Goal: Task Accomplishment & Management: Manage account settings

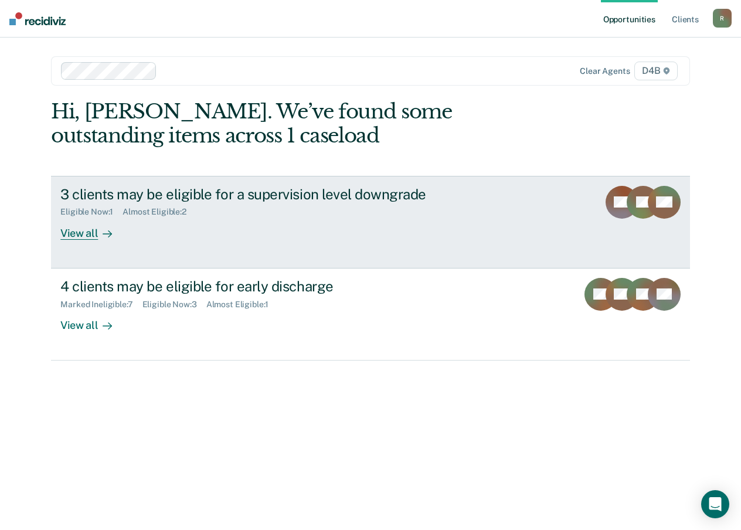
click at [71, 232] on div "View all" at bounding box center [93, 228] width 66 height 23
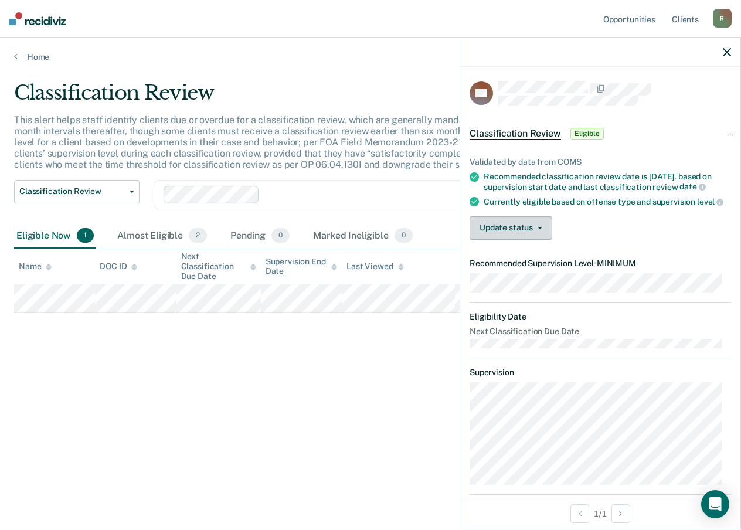
click at [507, 226] on button "Update status" at bounding box center [511, 227] width 83 height 23
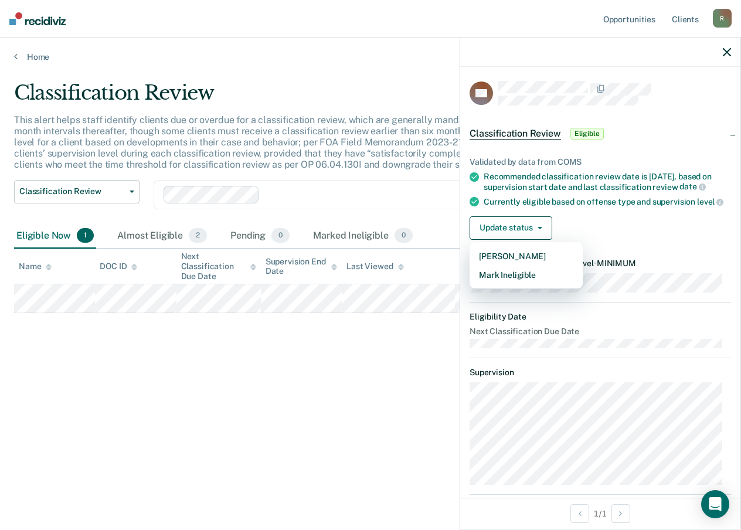
click at [166, 463] on div "Classification Review This alert helps staff identify clients due or overdue fo…" at bounding box center [370, 280] width 713 height 399
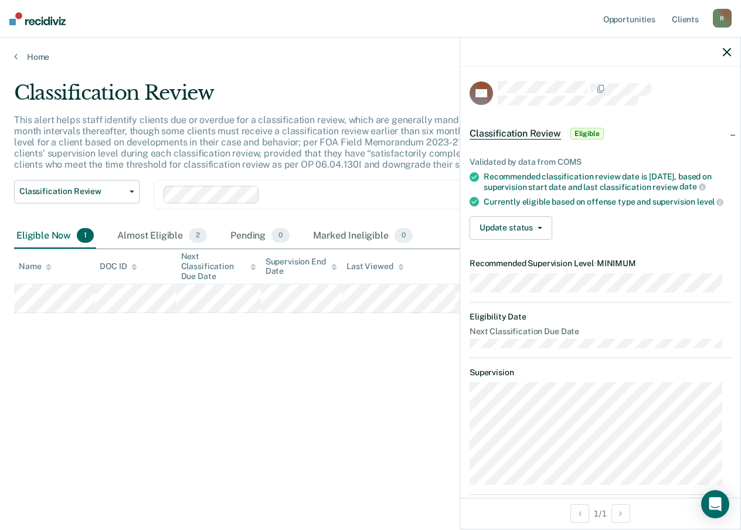
click at [358, 146] on p "This alert helps staff identify clients due or overdue for a classification rev…" at bounding box center [347, 142] width 666 height 56
click at [725, 50] on icon "button" at bounding box center [727, 52] width 8 height 8
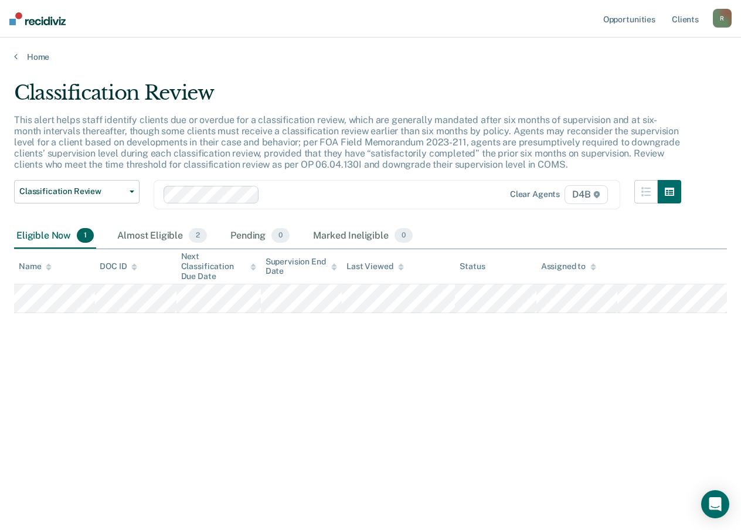
click at [52, 50] on div "Home" at bounding box center [370, 50] width 741 height 25
click at [46, 53] on link "Home" at bounding box center [370, 57] width 713 height 11
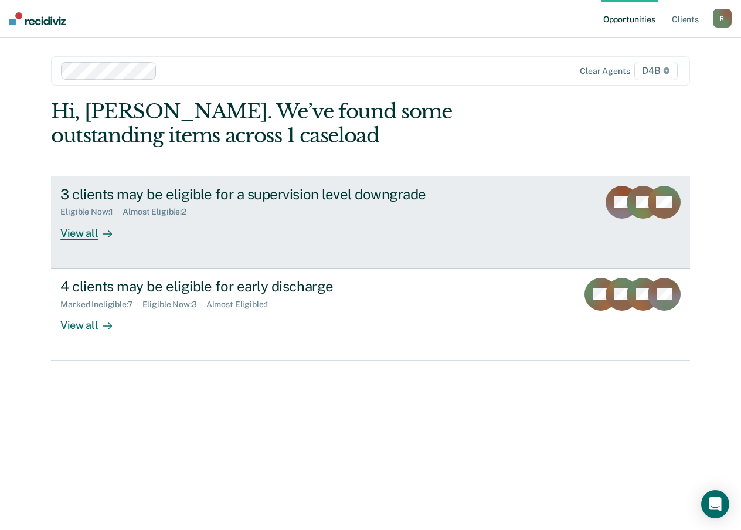
click at [80, 224] on div "View all" at bounding box center [93, 228] width 66 height 23
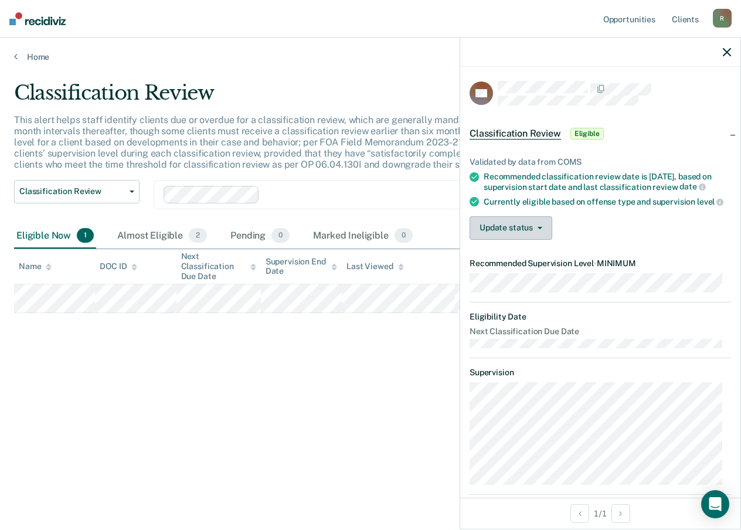
click at [509, 240] on button "Update status" at bounding box center [511, 227] width 83 height 23
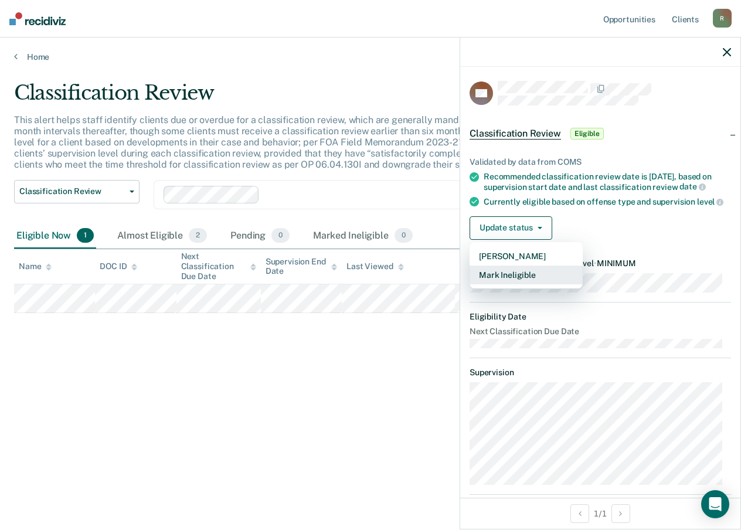
click at [508, 283] on button "Mark Ineligible" at bounding box center [526, 275] width 113 height 19
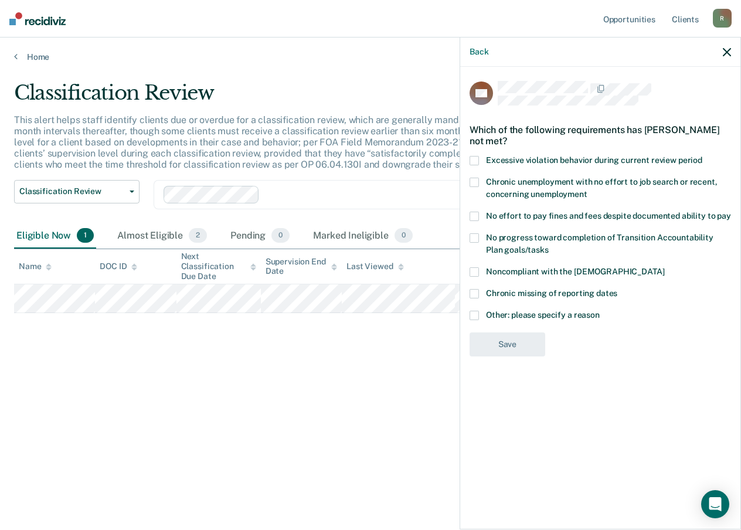
click at [478, 314] on span at bounding box center [474, 315] width 9 height 9
click at [600, 311] on input "Other: please specify a reason" at bounding box center [600, 311] width 0 height 0
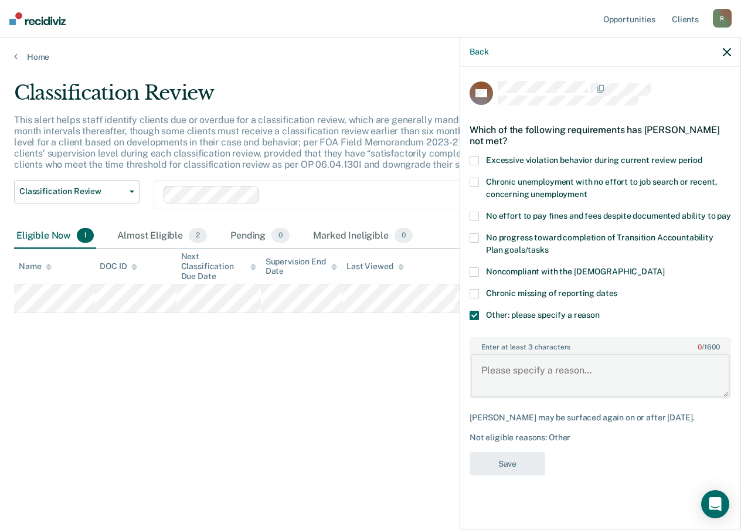
click at [500, 375] on textarea "Enter at least 3 characters 0 / 1600" at bounding box center [600, 375] width 259 height 43
click at [537, 383] on textarea "SBC" at bounding box center [600, 375] width 259 height 43
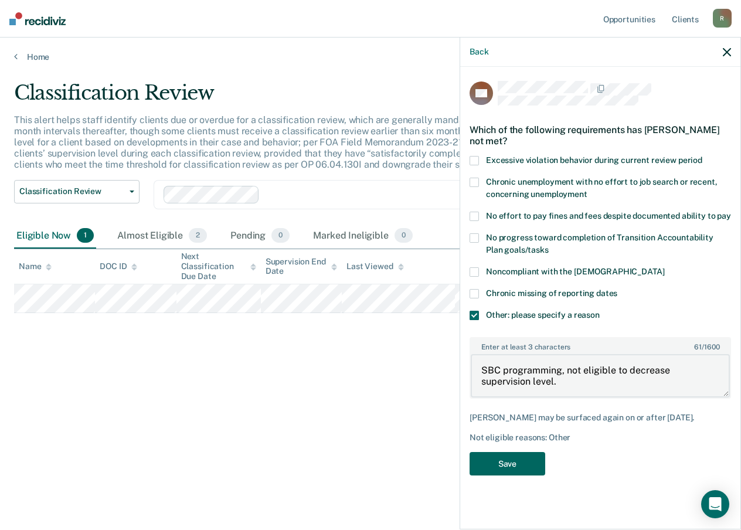
type textarea "SBC programming, not eligible to decrease supervision level."
click at [502, 452] on button "Save" at bounding box center [508, 464] width 76 height 24
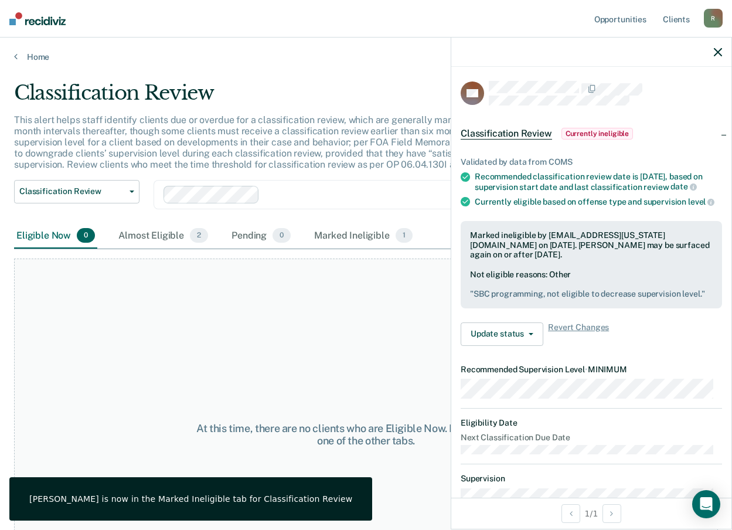
click at [715, 50] on icon "button" at bounding box center [718, 52] width 8 height 8
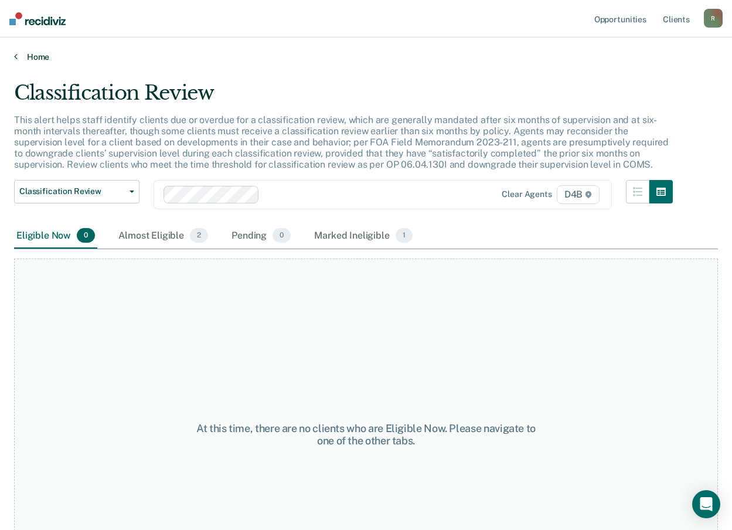
click at [26, 57] on link "Home" at bounding box center [366, 57] width 704 height 11
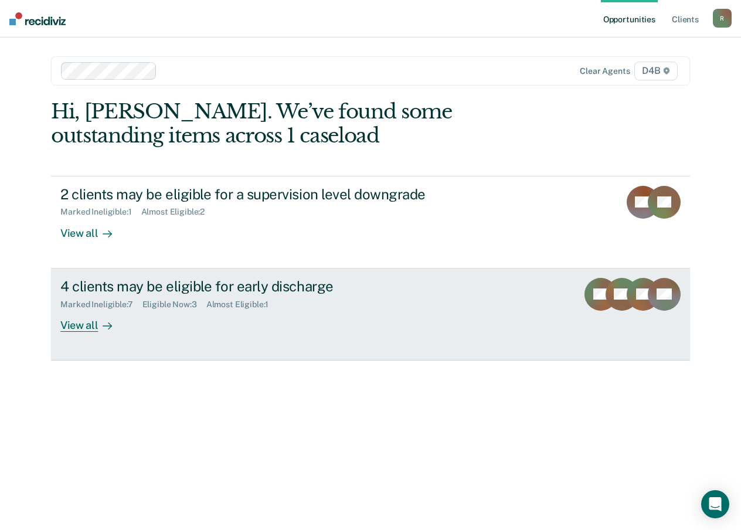
click at [90, 327] on div "View all" at bounding box center [93, 320] width 66 height 23
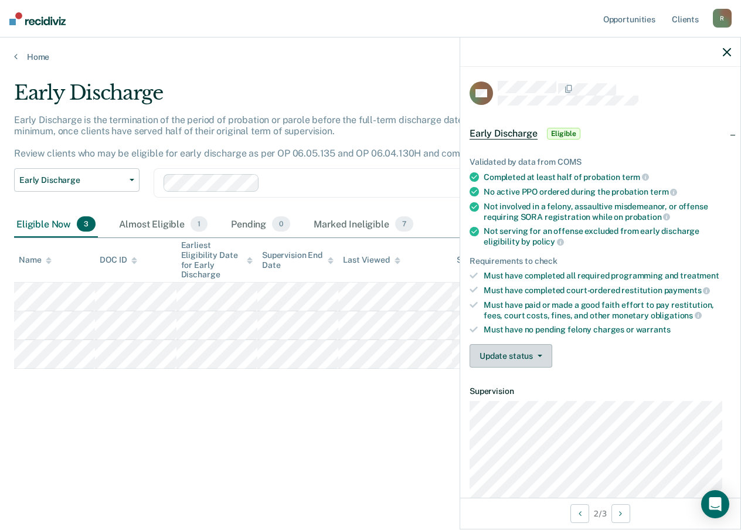
click at [508, 359] on button "Update status" at bounding box center [511, 355] width 83 height 23
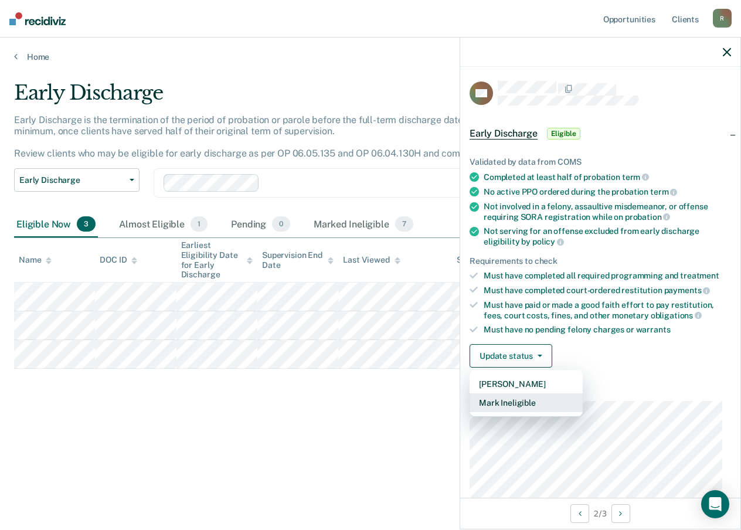
click at [498, 409] on button "Mark Ineligible" at bounding box center [526, 402] width 113 height 19
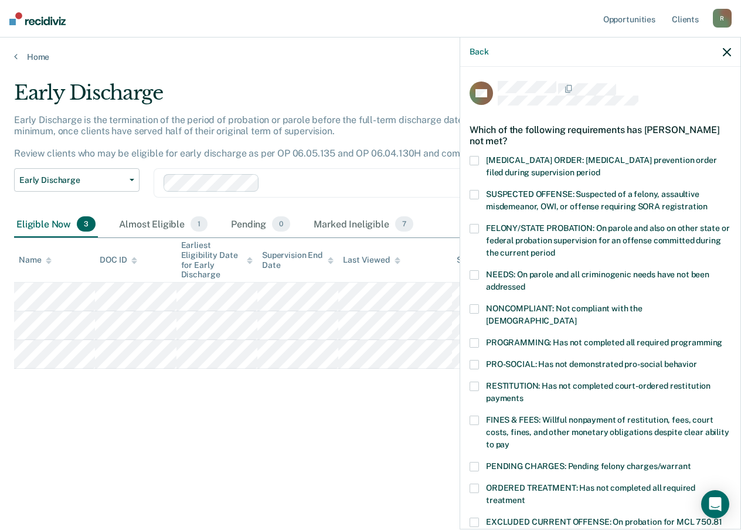
click at [474, 338] on span at bounding box center [474, 342] width 9 height 9
click at [722, 338] on input "PROGRAMMING: Has not completed all required programming" at bounding box center [722, 338] width 0 height 0
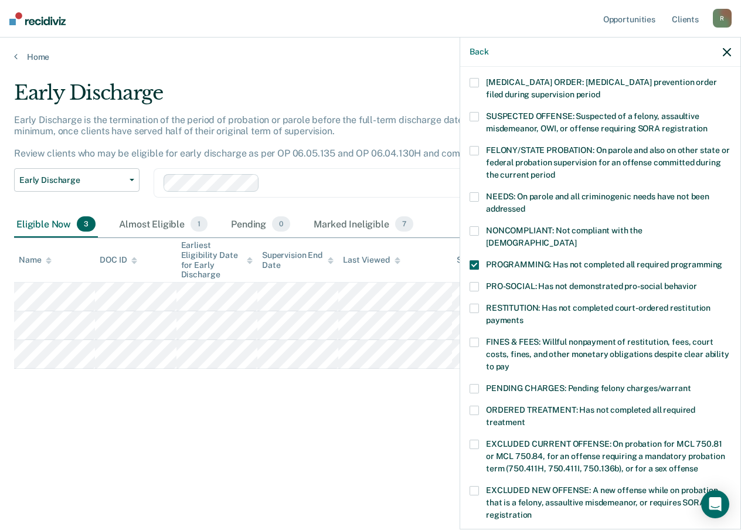
scroll to position [176, 0]
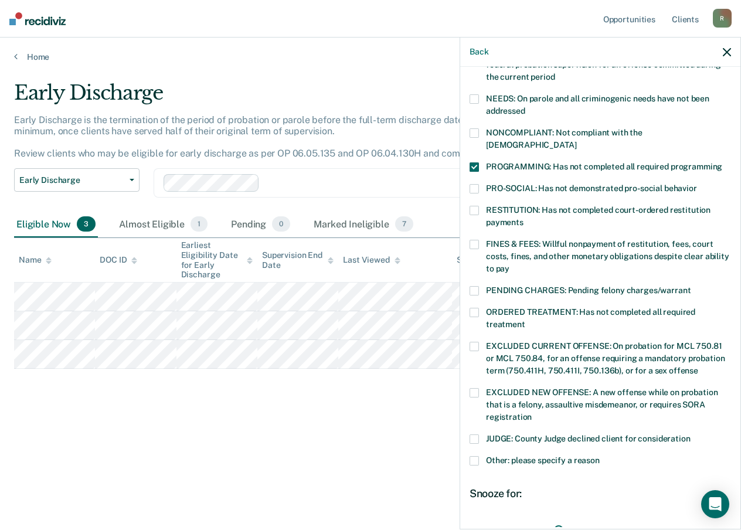
click at [476, 308] on span at bounding box center [474, 312] width 9 height 9
click at [525, 320] on input "ORDERED TREATMENT: Has not completed all required treatment" at bounding box center [525, 320] width 0 height 0
click at [471, 308] on span at bounding box center [474, 312] width 9 height 9
click at [525, 320] on input "ORDERED TREATMENT: Has not completed all required treatment" at bounding box center [525, 320] width 0 height 0
click at [477, 456] on span at bounding box center [474, 460] width 9 height 9
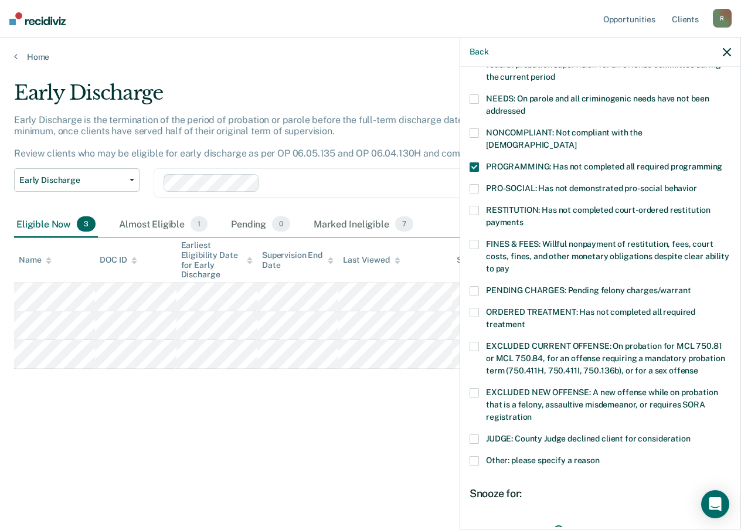
click at [600, 456] on input "Other: please specify a reason" at bounding box center [600, 456] width 0 height 0
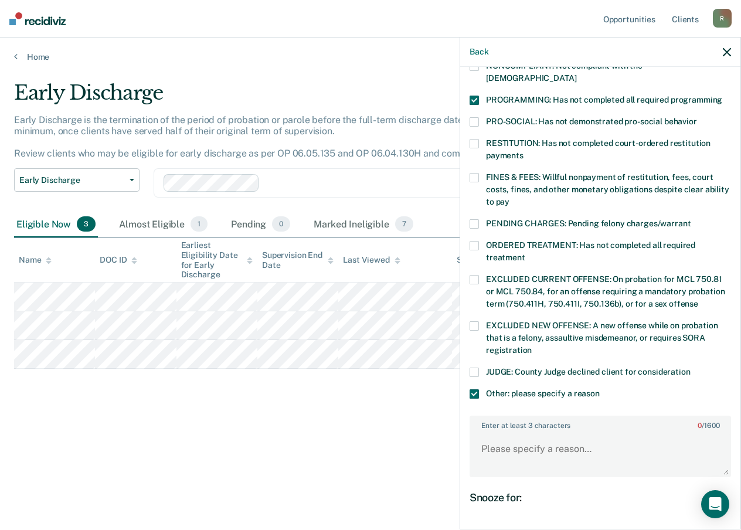
scroll to position [348, 0]
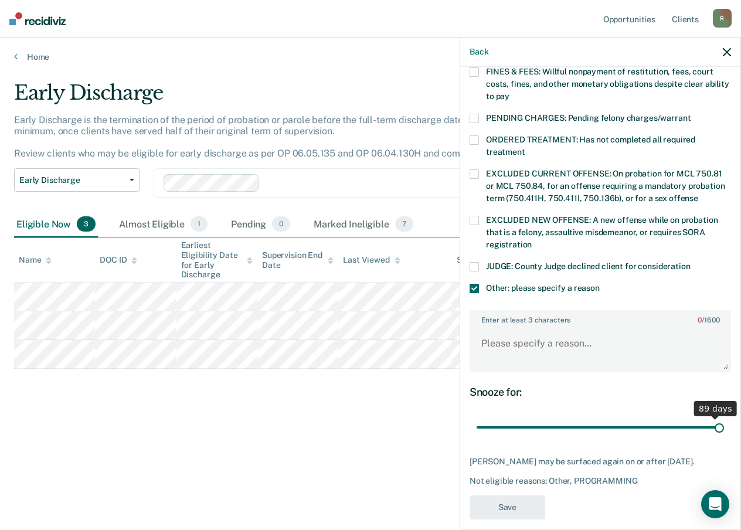
drag, startPoint x: 553, startPoint y: 419, endPoint x: 719, endPoint y: 423, distance: 166.0
type input "90"
click at [719, 423] on input "range" at bounding box center [600, 427] width 247 height 21
click at [543, 339] on textarea "Enter at least 3 characters 0 / 1600" at bounding box center [600, 348] width 259 height 43
type textarea "Ordered to complete SBC"
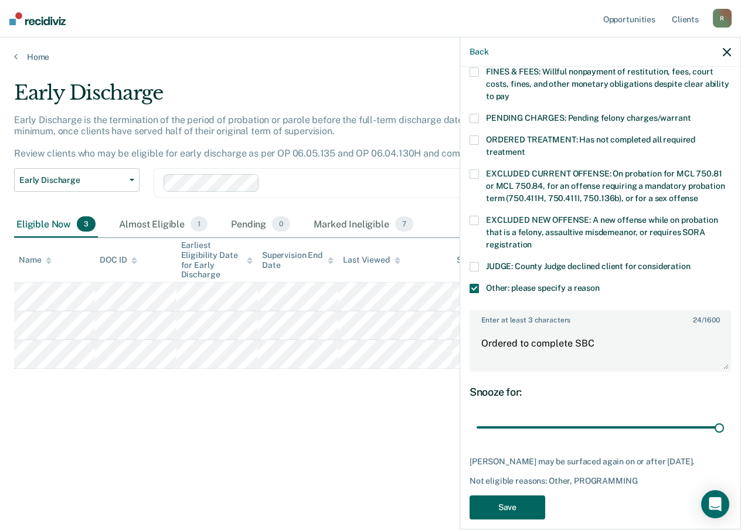
click at [528, 495] on button "Save" at bounding box center [508, 507] width 76 height 24
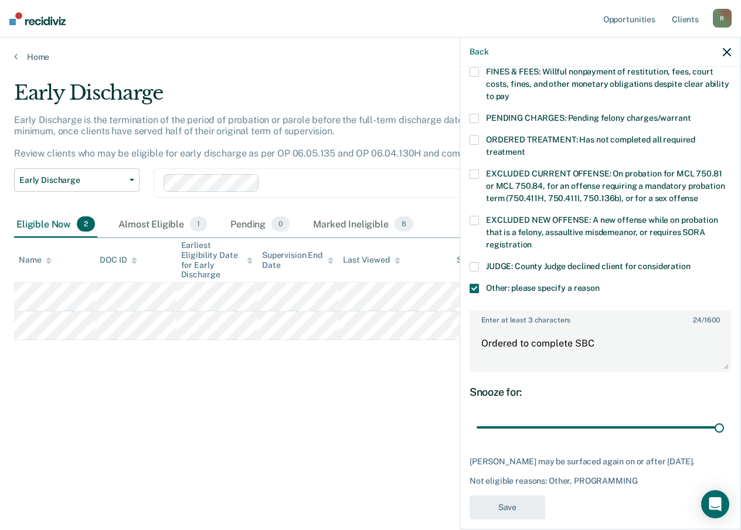
scroll to position [233, 0]
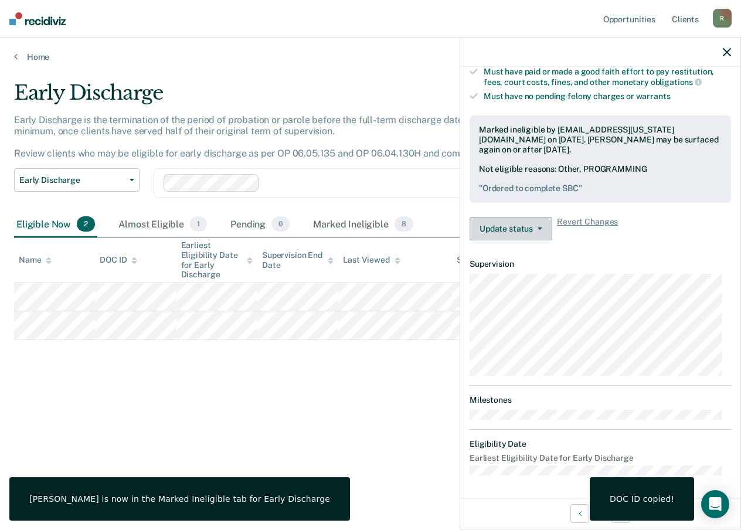
click at [496, 225] on button "Update status" at bounding box center [511, 228] width 83 height 23
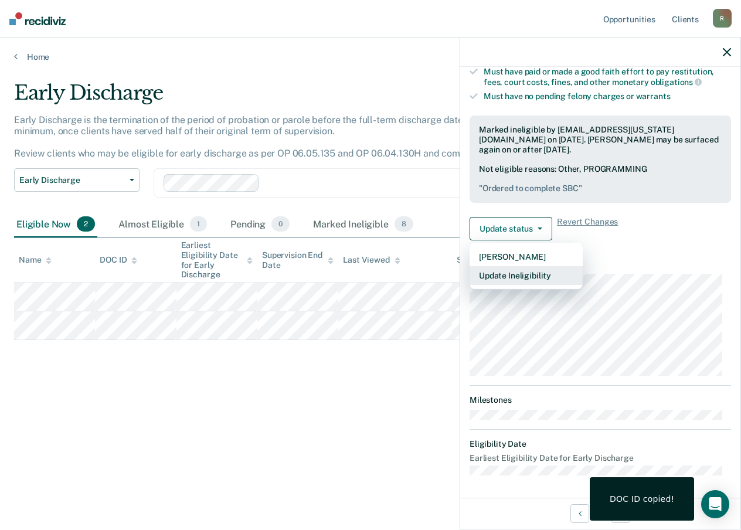
click at [516, 273] on button "Update Ineligibility" at bounding box center [526, 275] width 113 height 19
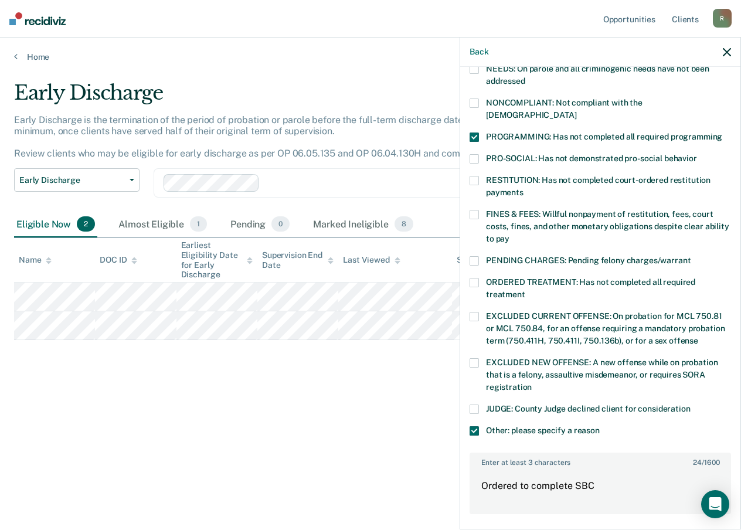
scroll to position [348, 0]
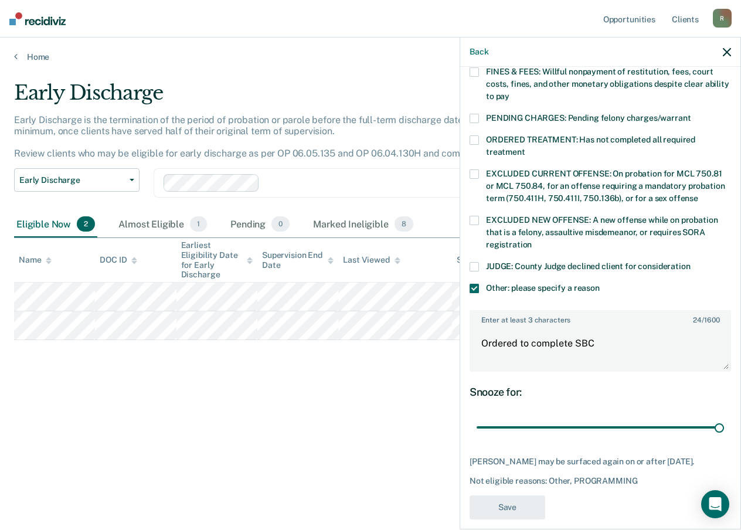
click at [728, 57] on div "Back" at bounding box center [600, 52] width 280 height 29
click at [728, 50] on icon "button" at bounding box center [727, 52] width 8 height 8
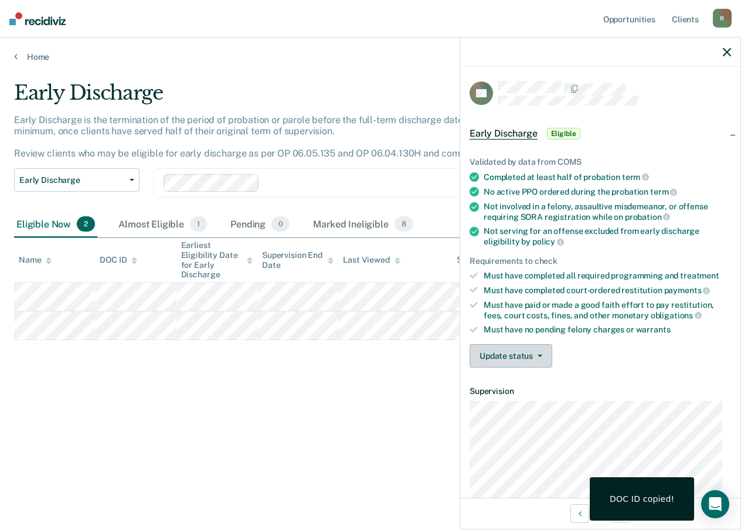
scroll to position [59, 0]
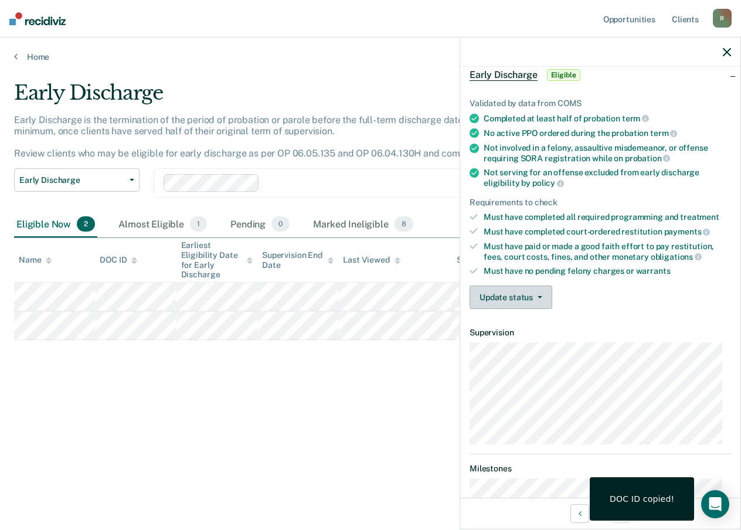
click at [516, 301] on button "Update status" at bounding box center [511, 297] width 83 height 23
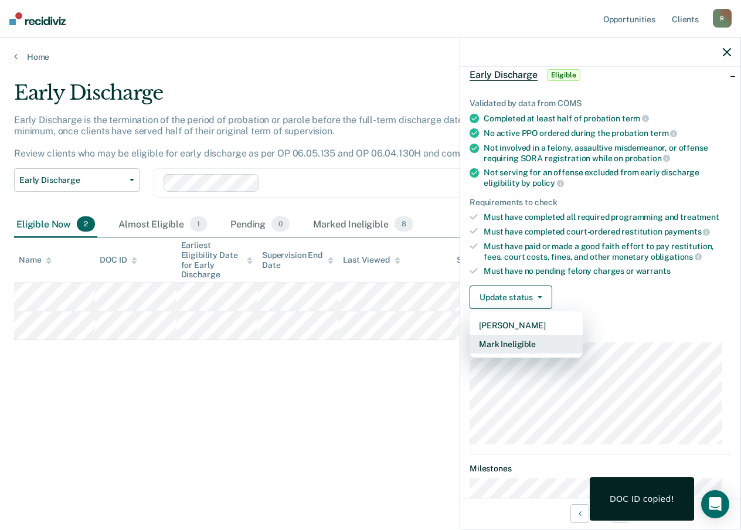
click at [512, 341] on button "Mark Ineligible" at bounding box center [526, 344] width 113 height 19
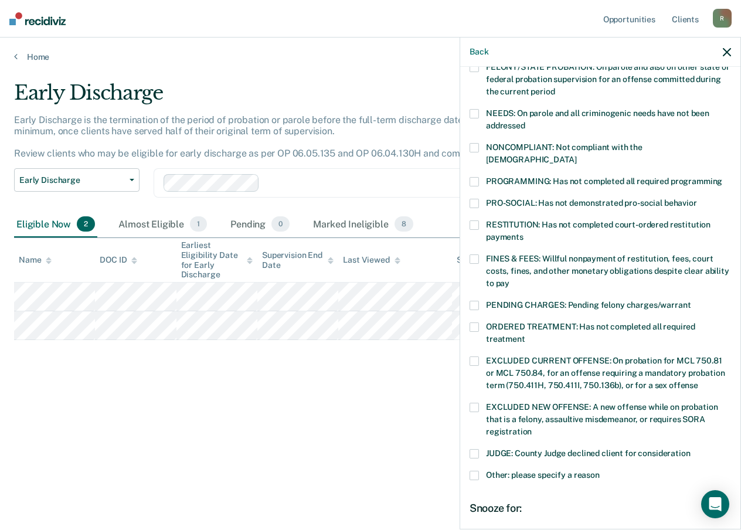
scroll to position [160, 0]
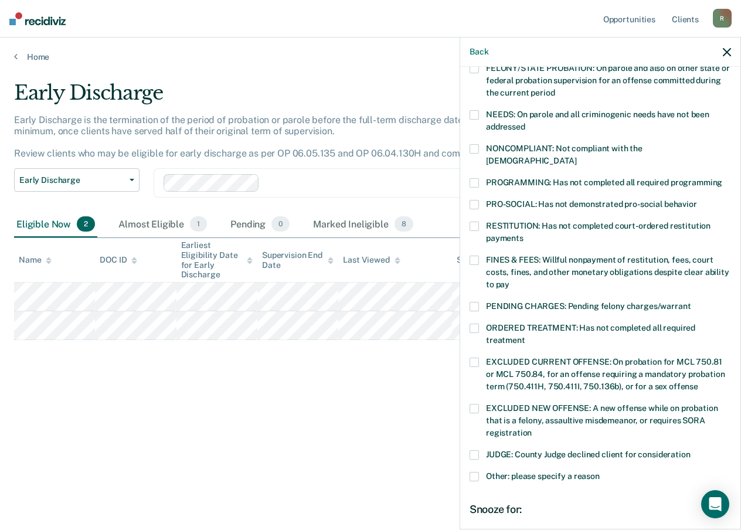
click at [475, 472] on span at bounding box center [474, 476] width 9 height 9
click at [600, 472] on input "Other: please specify a reason" at bounding box center [600, 472] width 0 height 0
click at [478, 178] on span at bounding box center [474, 182] width 9 height 9
click at [722, 178] on input "PROGRAMMING: Has not completed all required programming" at bounding box center [722, 178] width 0 height 0
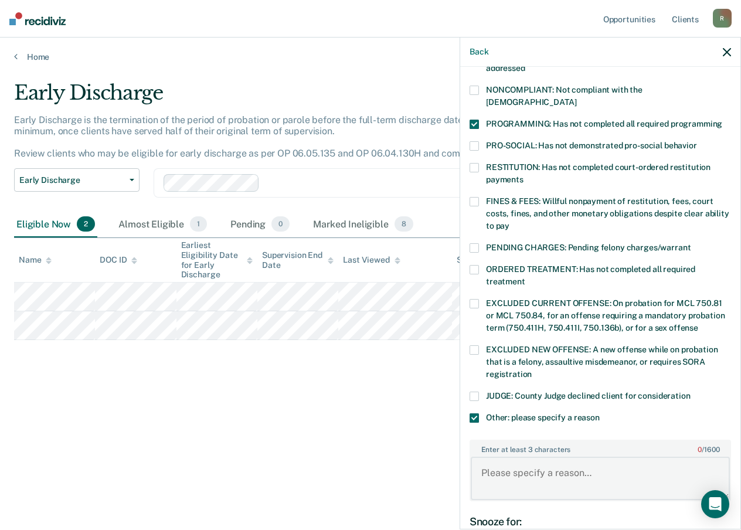
click at [538, 471] on textarea "Enter at least 3 characters 0 / 1600" at bounding box center [600, 478] width 259 height 43
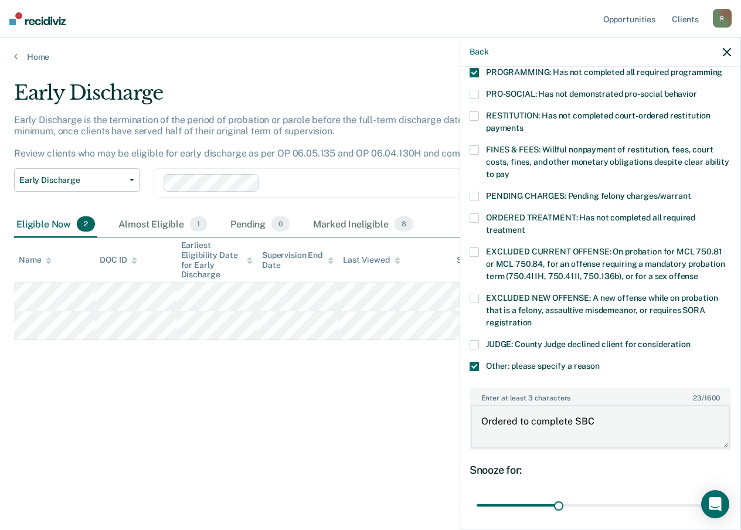
scroll to position [348, 0]
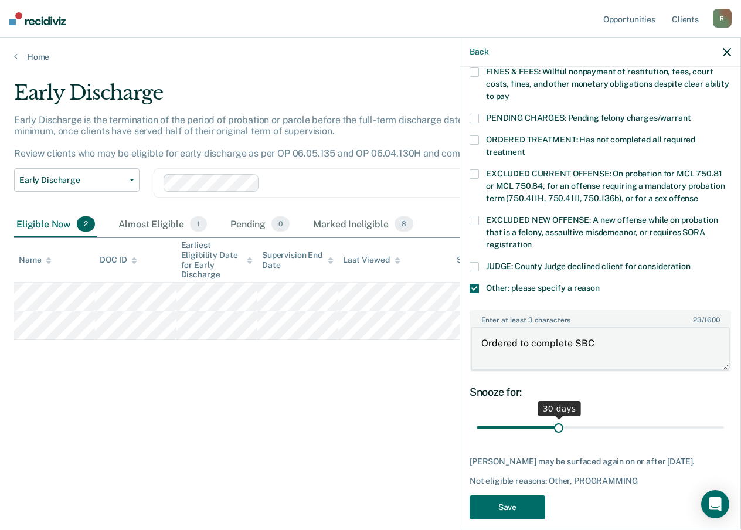
type textarea "Ordered to complete SBC"
drag, startPoint x: 555, startPoint y: 415, endPoint x: 741, endPoint y: 430, distance: 185.9
type input "90"
click at [724, 431] on input "range" at bounding box center [600, 427] width 247 height 21
click at [522, 495] on button "Save" at bounding box center [508, 507] width 76 height 24
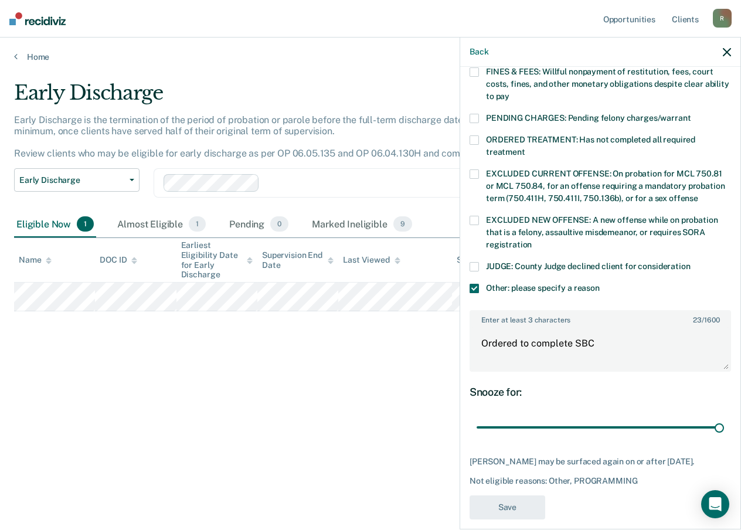
scroll to position [246, 0]
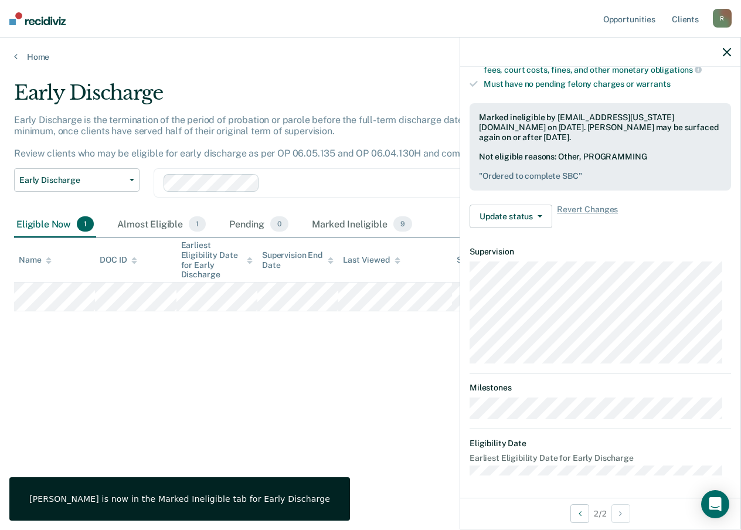
click at [727, 48] on icon "button" at bounding box center [727, 52] width 8 height 8
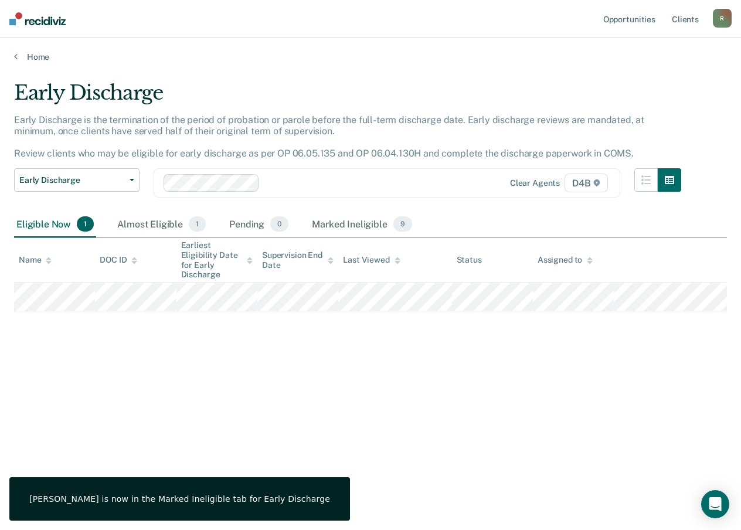
click at [365, 344] on div "Early Discharge Early Discharge is the termination of the period of probation o…" at bounding box center [370, 261] width 713 height 361
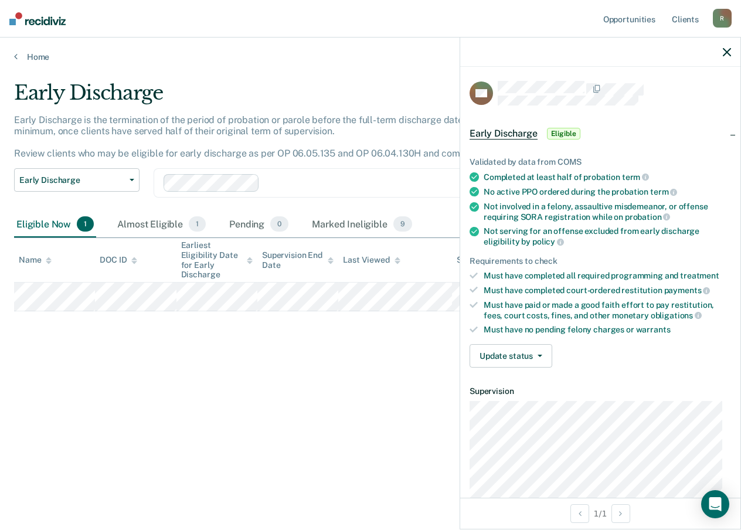
click at [722, 52] on div at bounding box center [600, 52] width 280 height 29
click at [727, 49] on icon "button" at bounding box center [727, 52] width 8 height 8
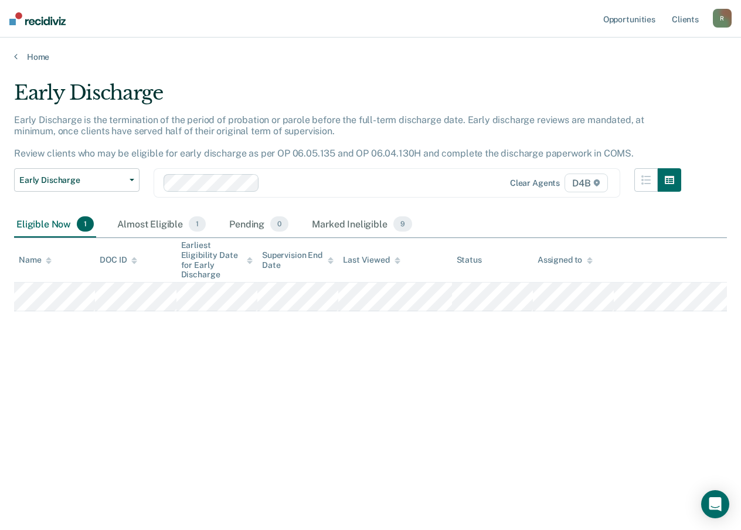
click at [38, 51] on div "Home" at bounding box center [370, 50] width 741 height 25
click at [39, 66] on main "Early Discharge Early Discharge is the termination of the period of probation o…" at bounding box center [370, 294] width 741 height 464
click at [42, 57] on link "Home" at bounding box center [370, 57] width 713 height 11
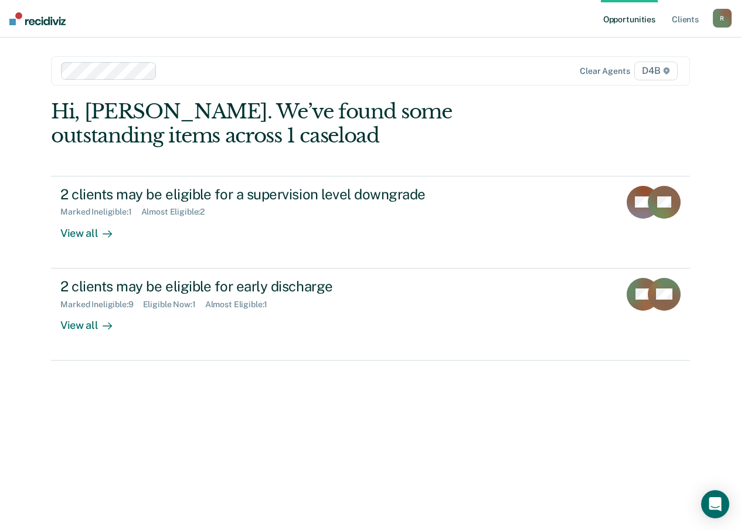
click at [133, 392] on div "Hi, [PERSON_NAME]. We’ve found some outstanding items across 1 caseload 2 clien…" at bounding box center [370, 299] width 639 height 399
